Goal: Use online tool/utility: Utilize a website feature to perform a specific function

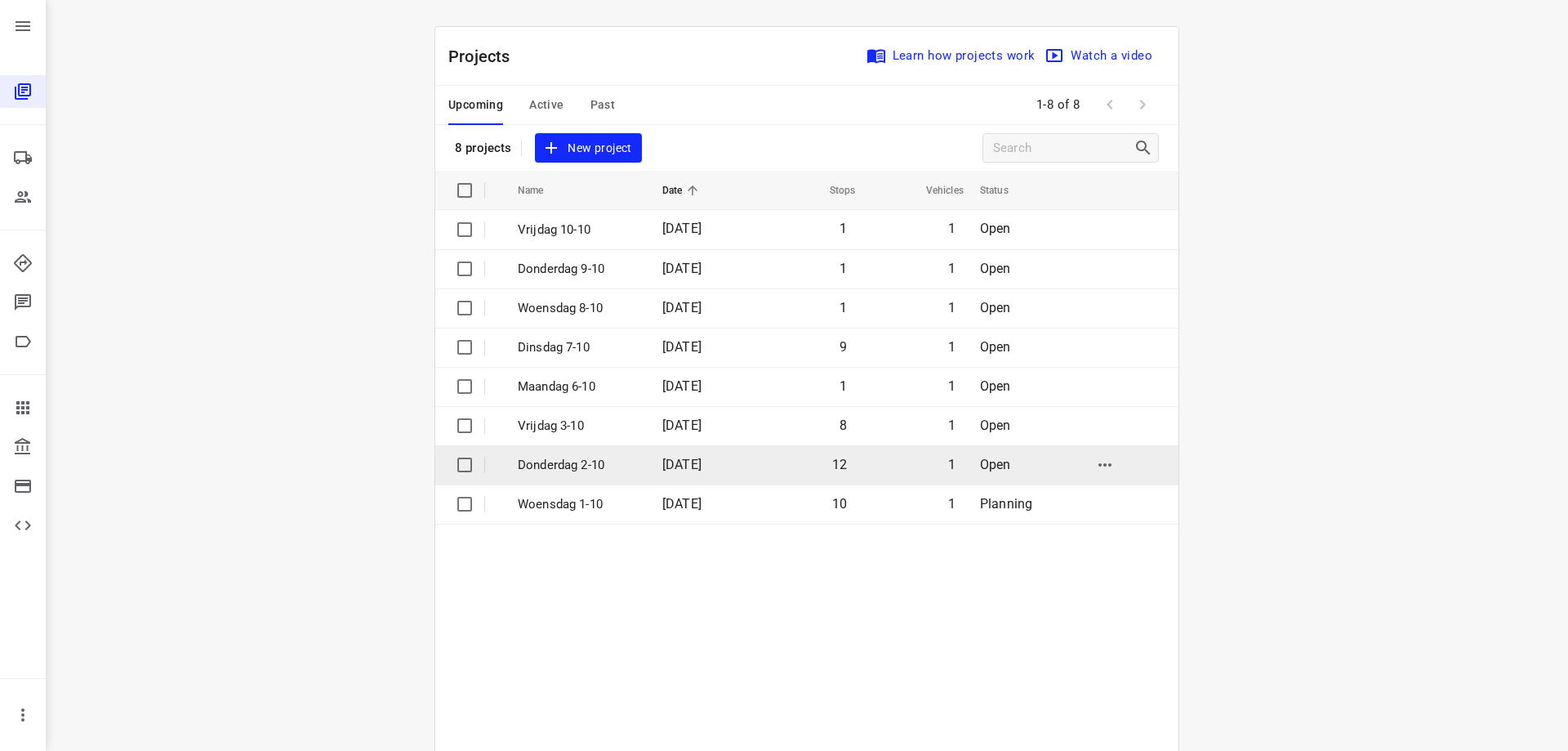
click at [624, 466] on p "Donderdag 2-10" at bounding box center [577, 465] width 120 height 19
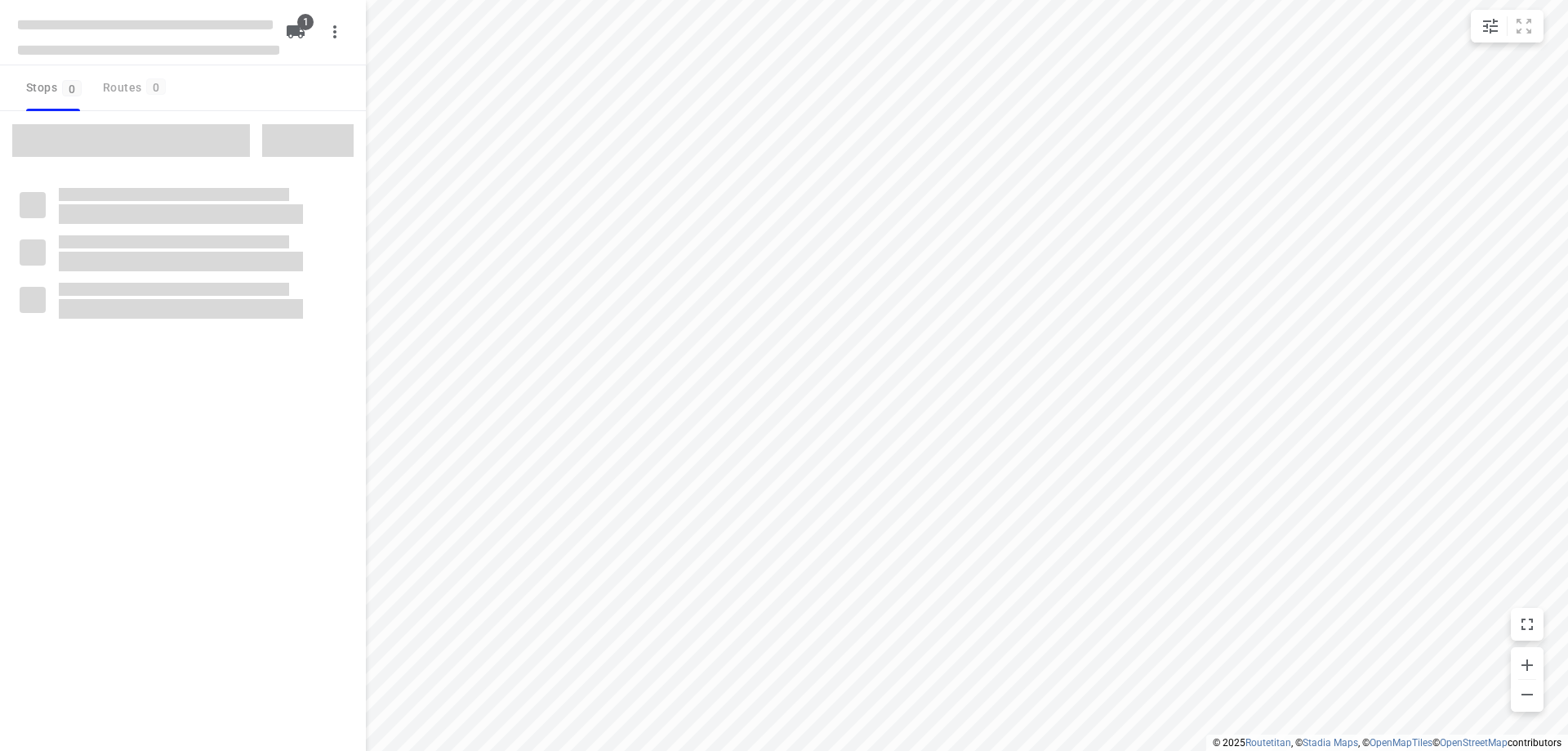
type input "distance"
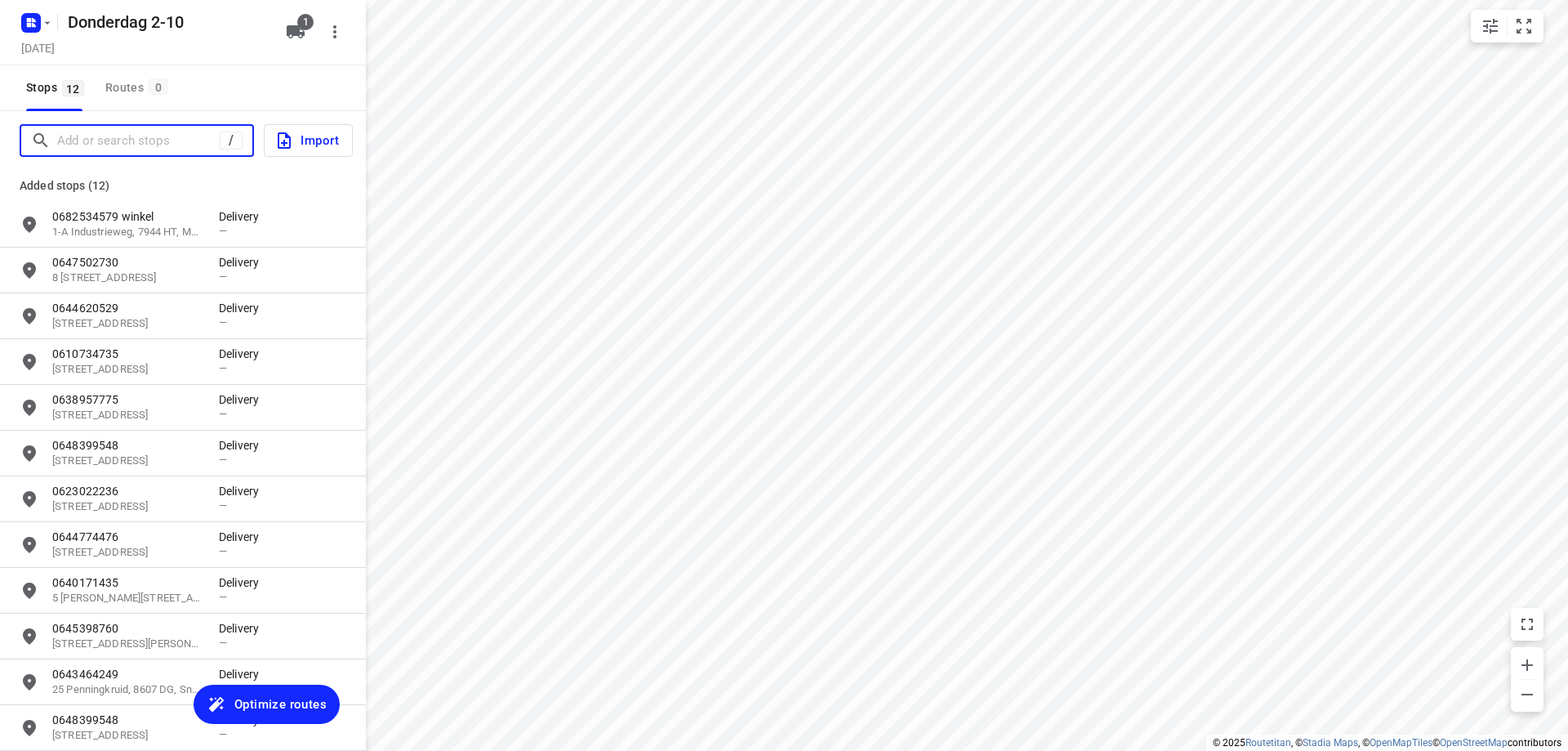
click at [140, 147] on input "Add or search stops" at bounding box center [138, 140] width 162 height 25
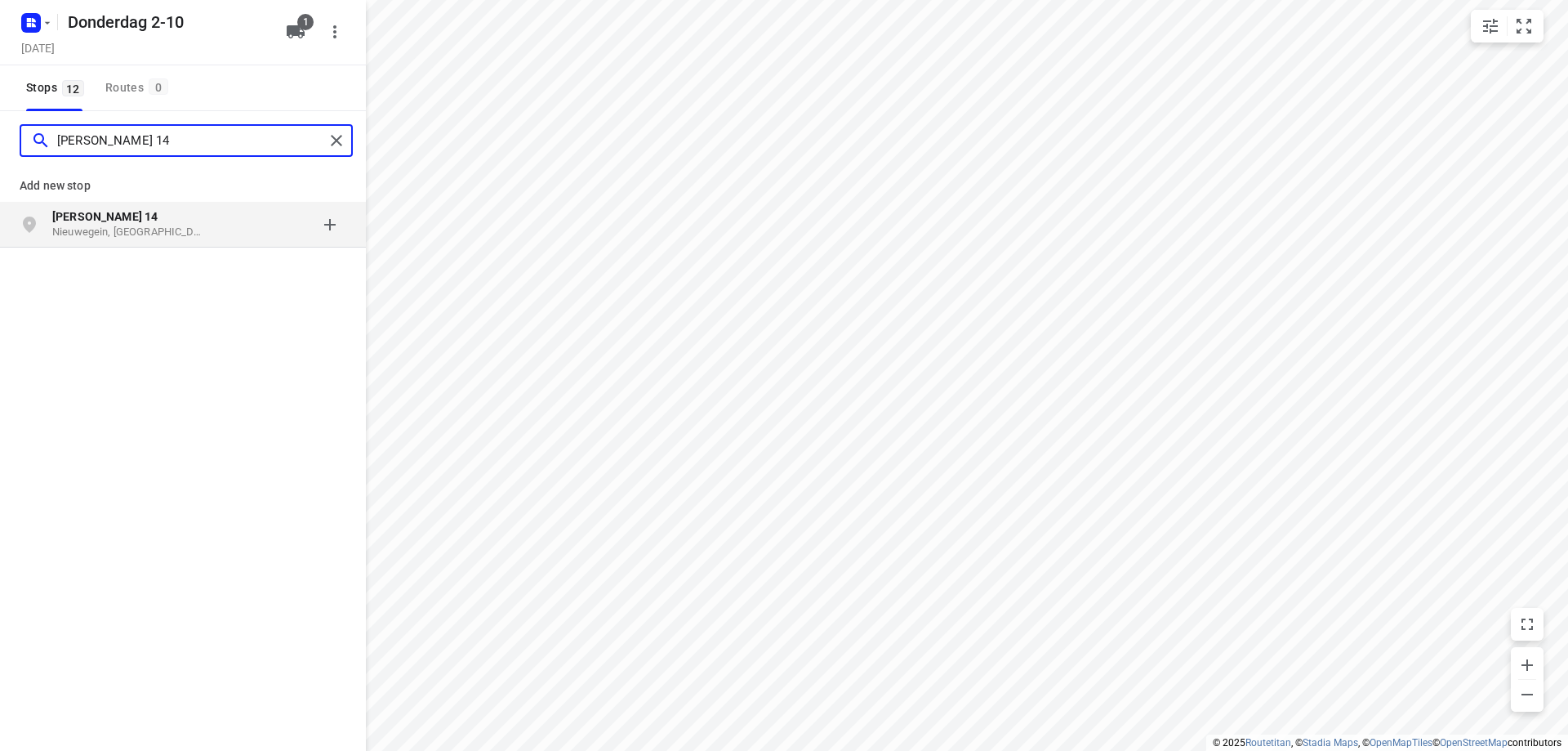
type input "[PERSON_NAME] 14"
click at [180, 225] on p "Nieuwegein, [GEOGRAPHIC_DATA]" at bounding box center [127, 232] width 150 height 16
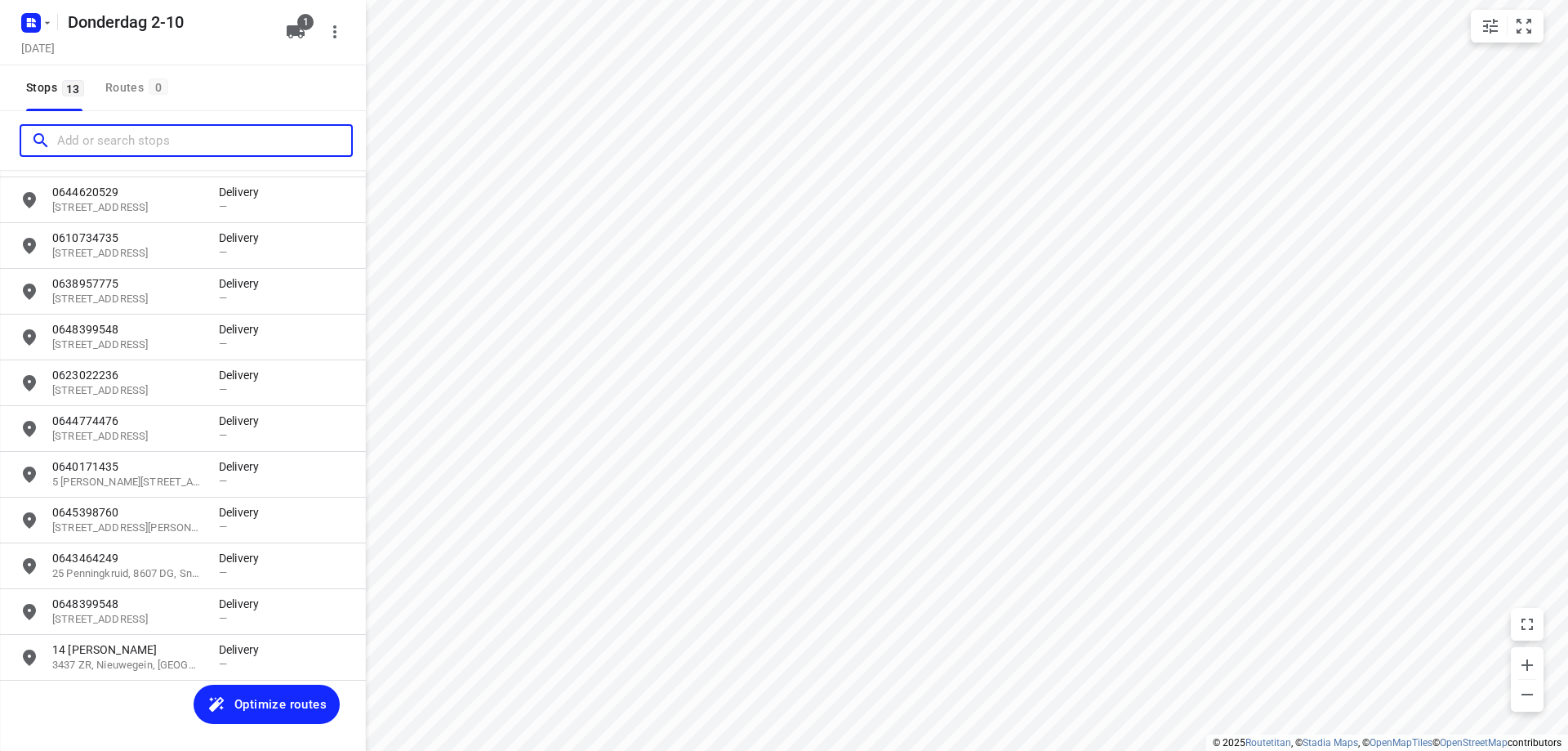
scroll to position [121, 0]
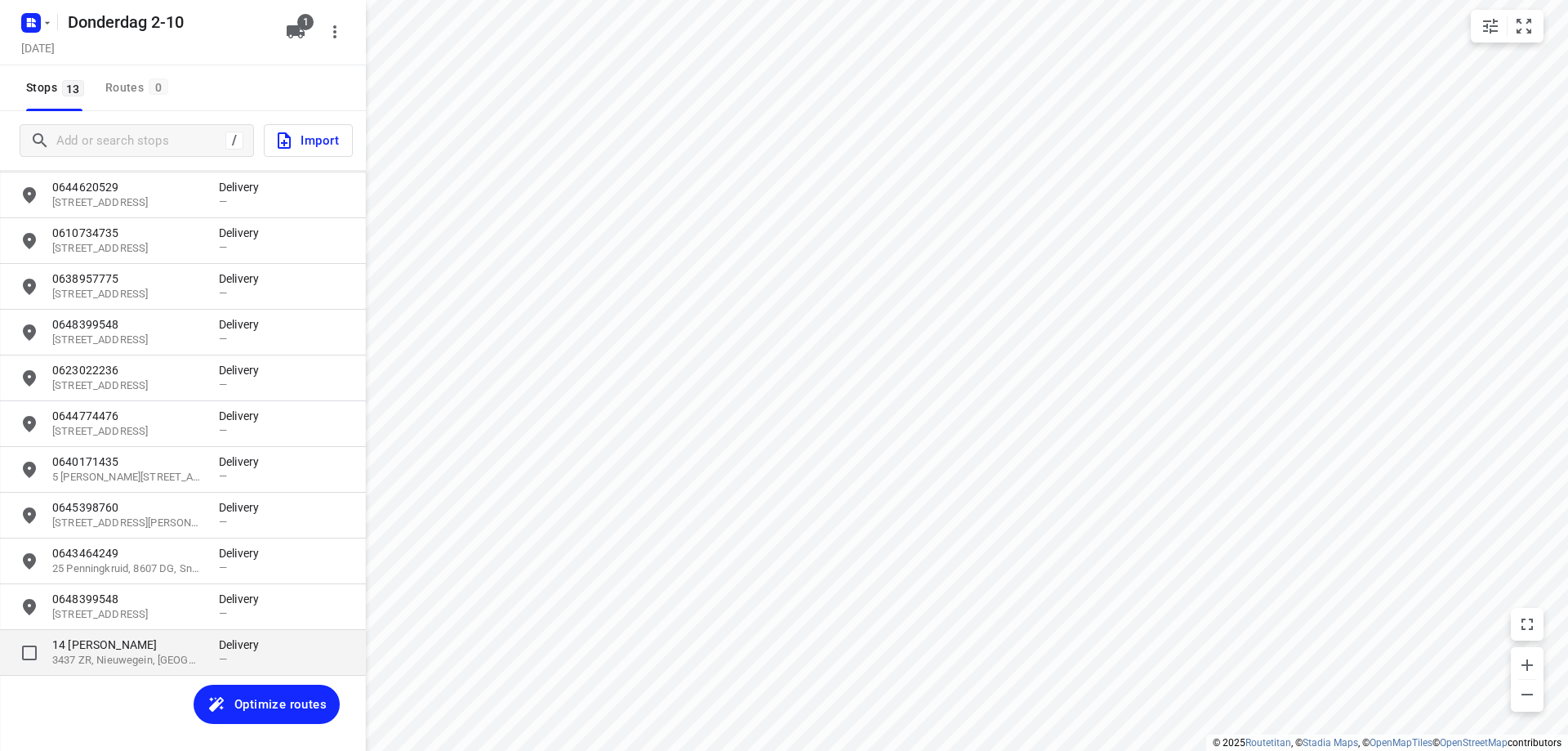
click at [185, 652] on p "14 [PERSON_NAME]" at bounding box center [127, 645] width 150 height 17
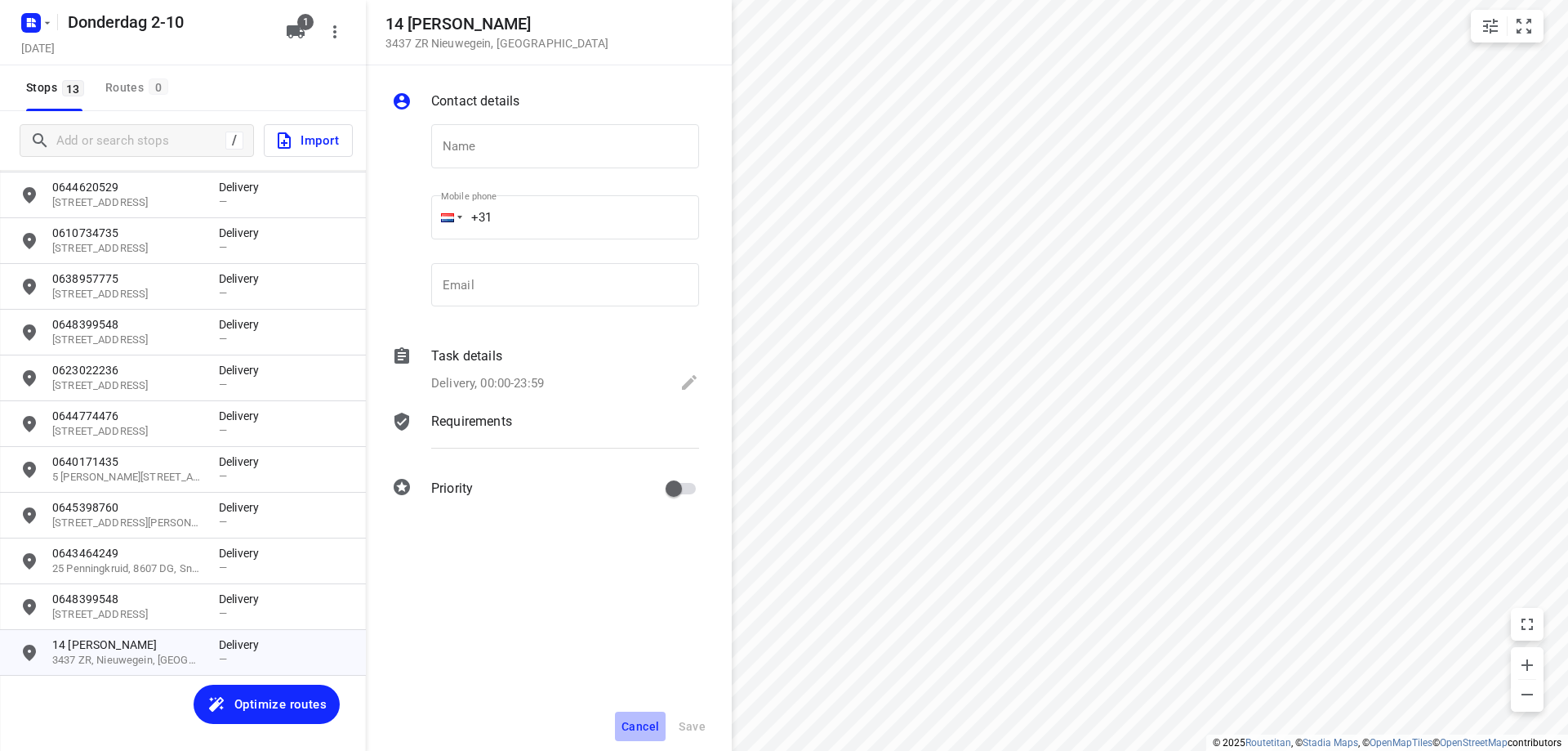
click at [637, 723] on span "Cancel" at bounding box center [640, 726] width 37 height 13
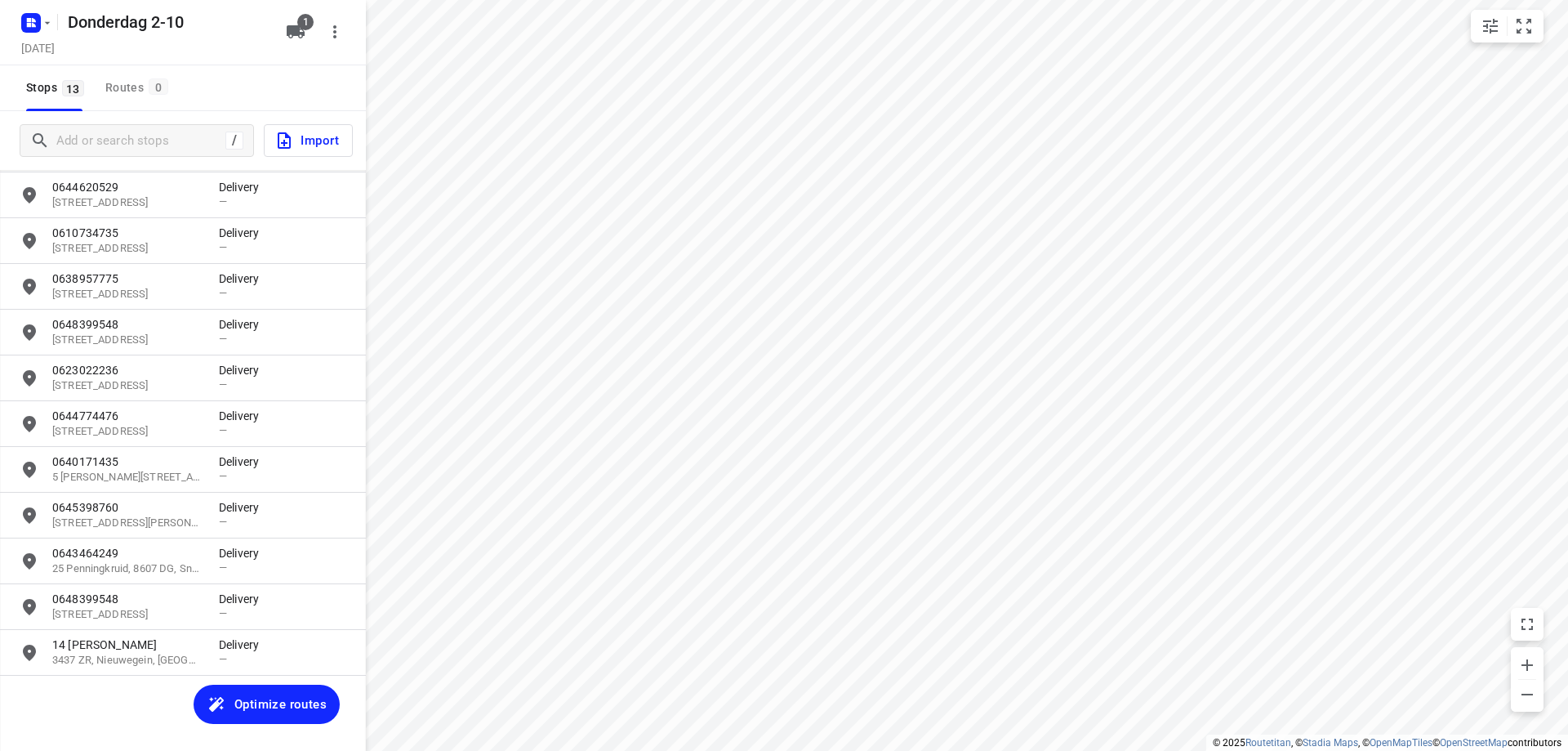
click at [281, 698] on span "Optimize routes" at bounding box center [280, 704] width 92 height 21
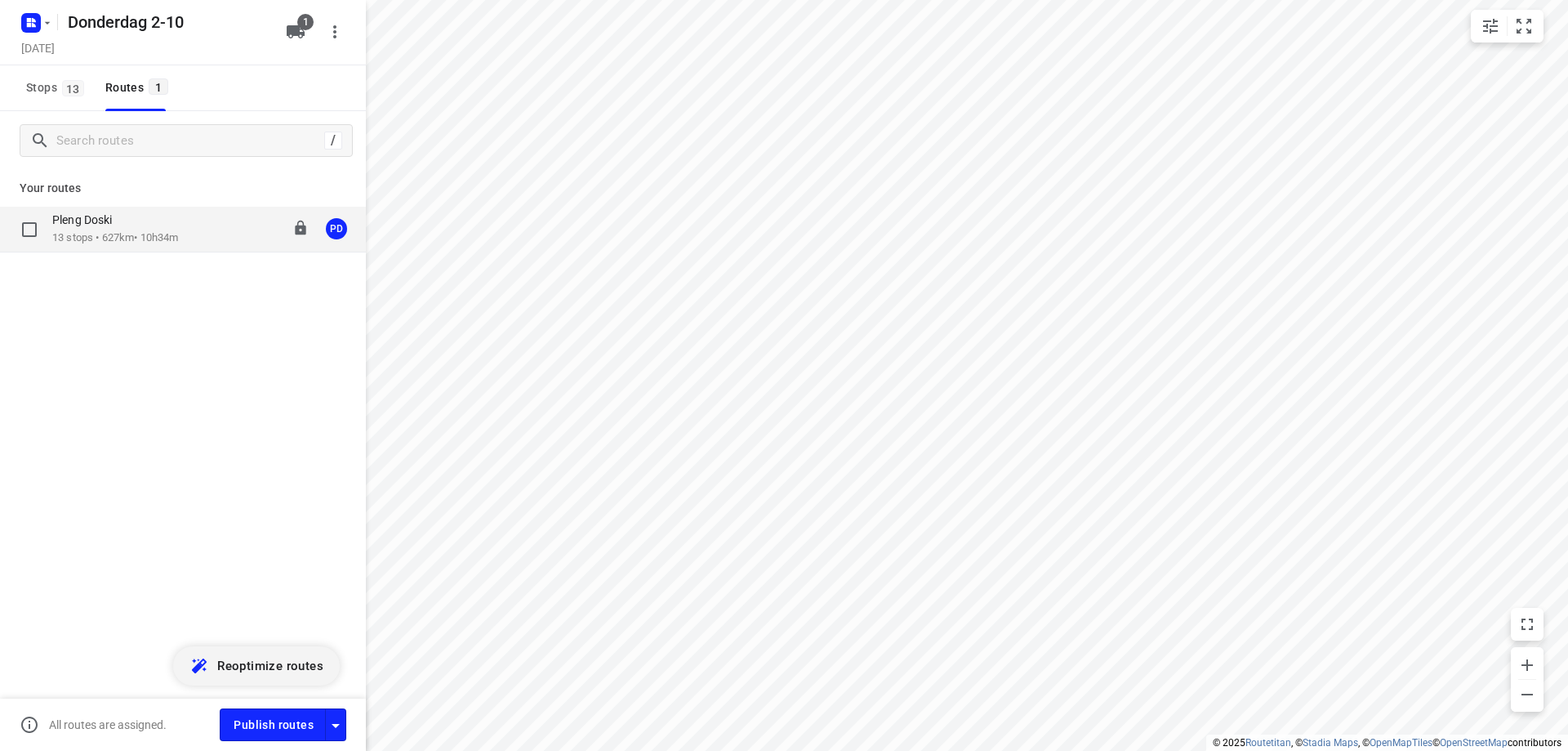
click at [100, 240] on p "13 stops • 627km • 10h34m" at bounding box center [115, 238] width 126 height 16
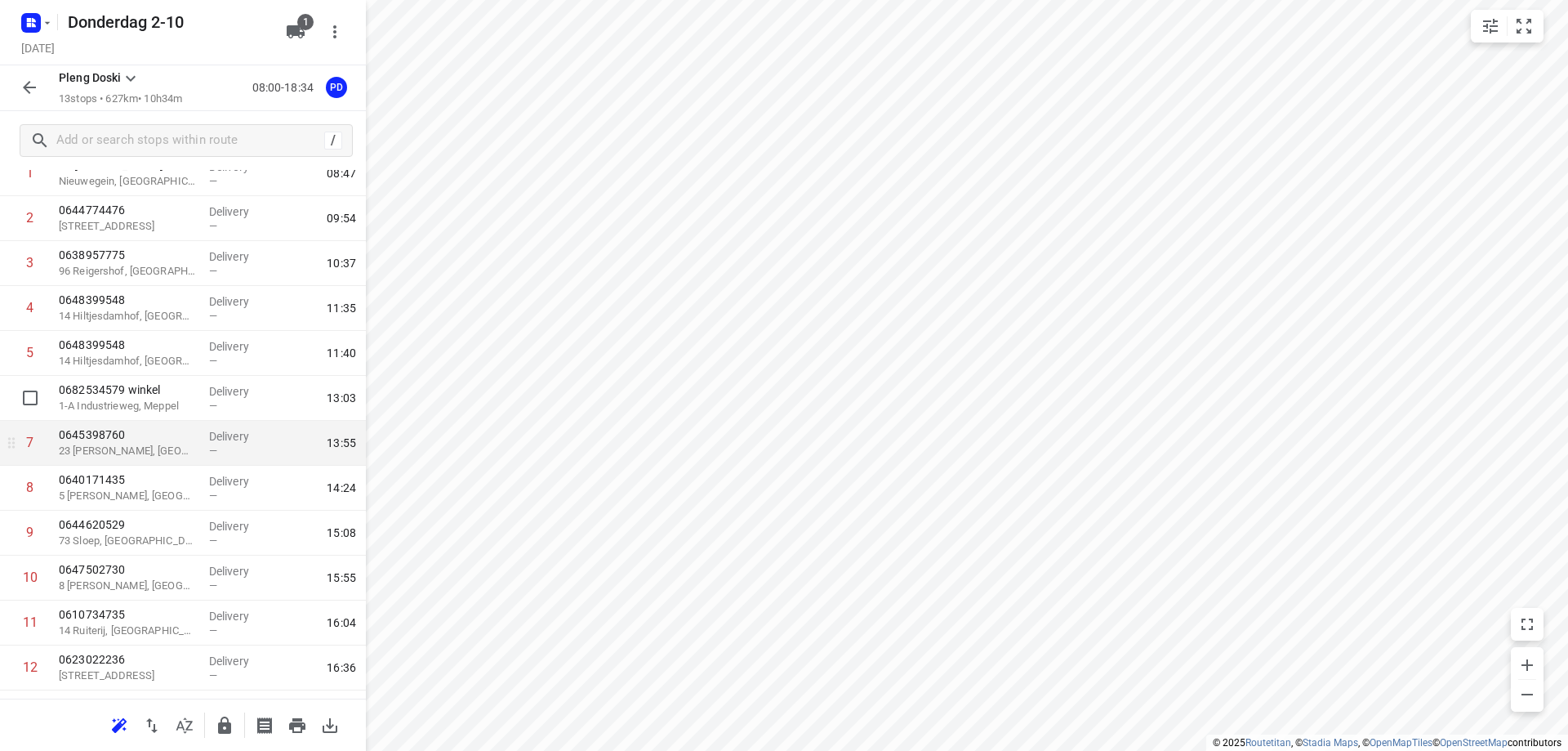
scroll to position [19, 0]
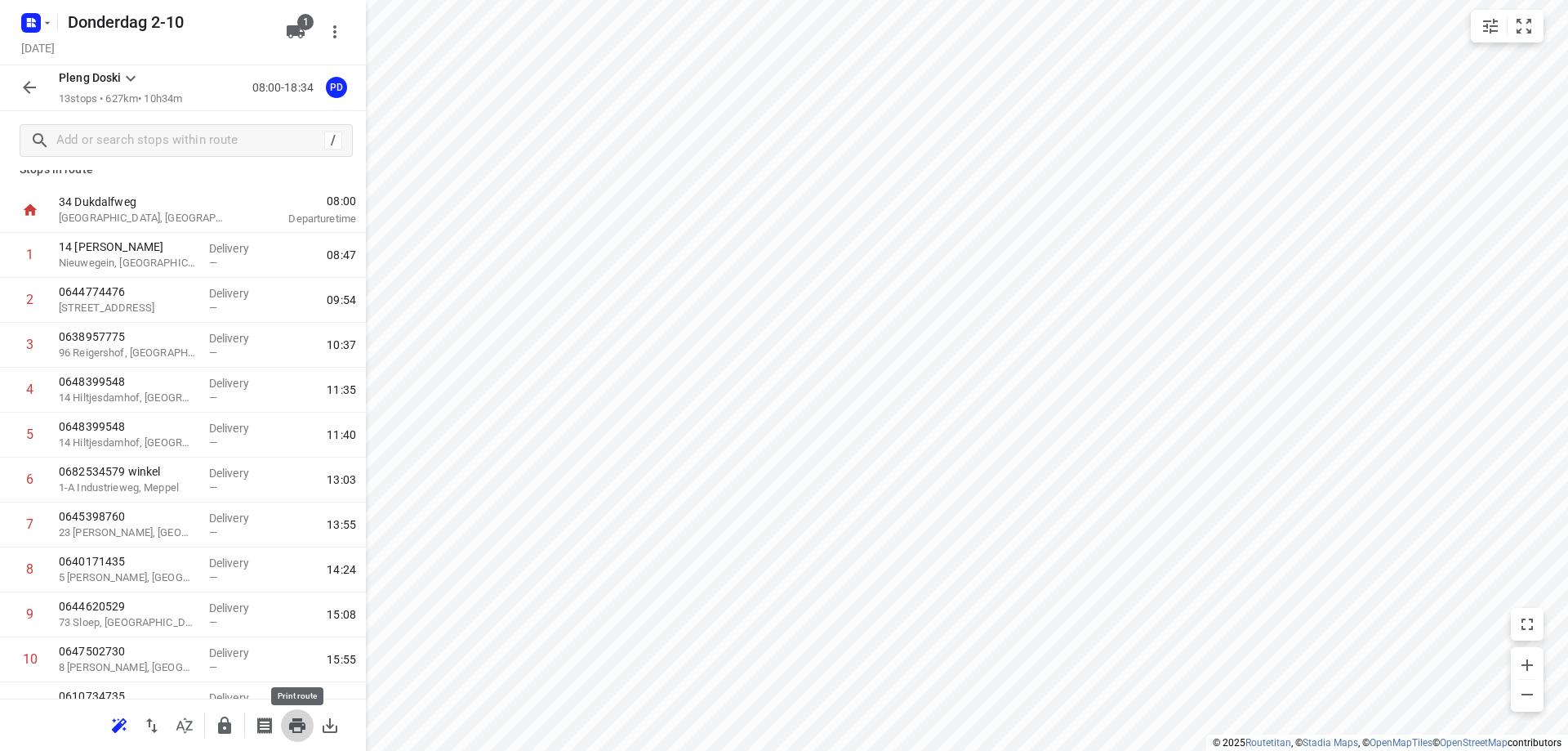
click at [301, 728] on icon "button" at bounding box center [298, 726] width 17 height 15
